Goal: Task Accomplishment & Management: Manage account settings

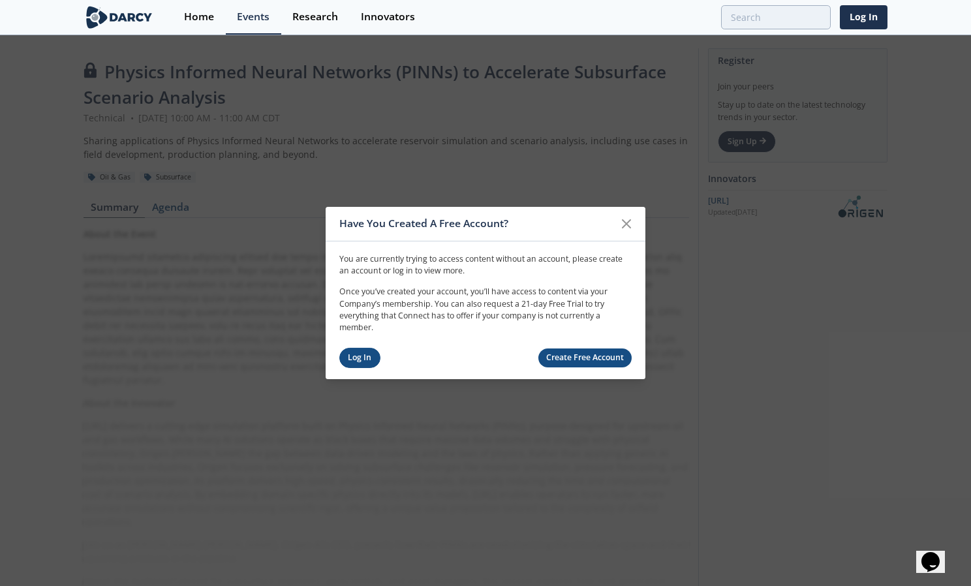
click at [367, 356] on link "Log In" at bounding box center [359, 358] width 41 height 20
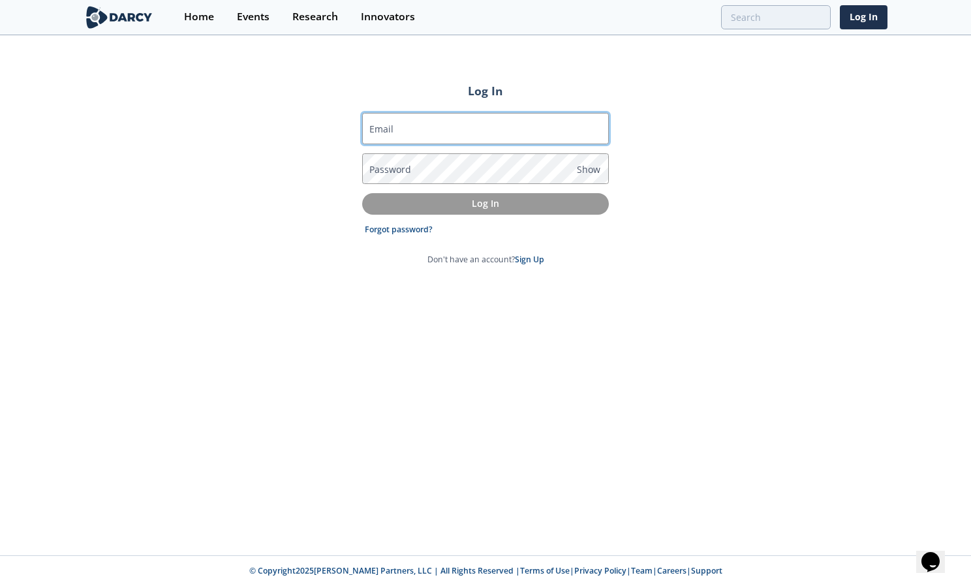
click at [485, 126] on input "Email" at bounding box center [485, 128] width 247 height 31
type input "[PERSON_NAME][EMAIL_ADDRESS][PERSON_NAME][DOMAIN_NAME]"
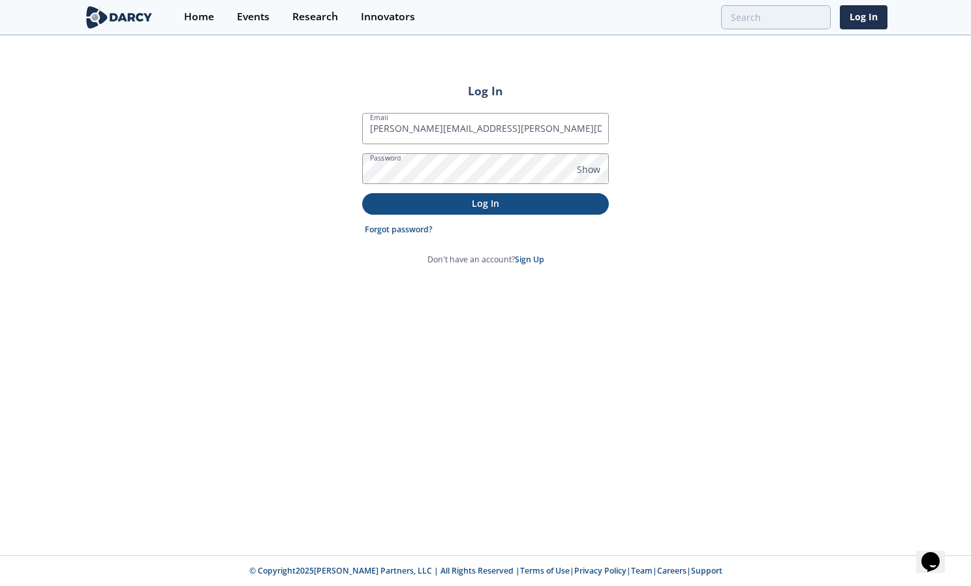
click at [478, 207] on p "Log In" at bounding box center [485, 203] width 228 height 14
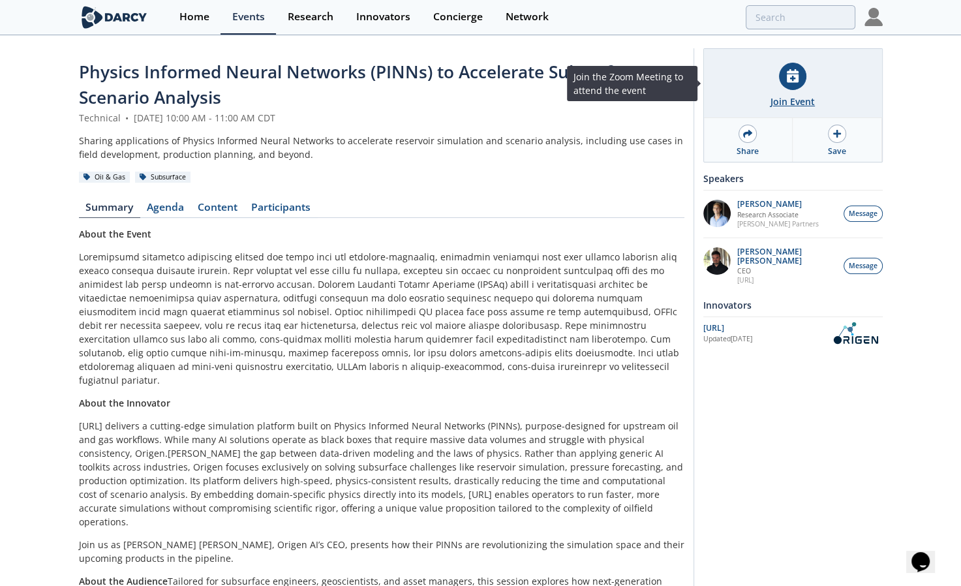
click at [802, 74] on div at bounding box center [792, 76] width 27 height 27
